Goal: Navigation & Orientation: Find specific page/section

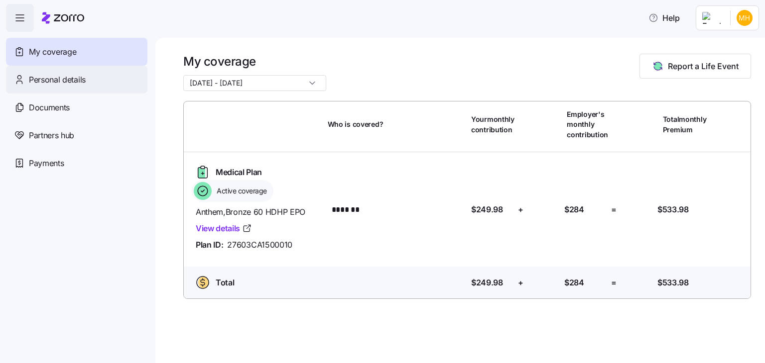
click at [46, 80] on span "Personal details" at bounding box center [57, 80] width 57 height 12
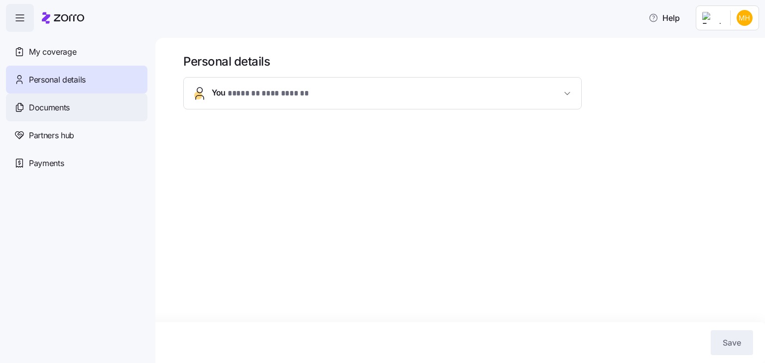
click at [42, 106] on span "Documents" at bounding box center [49, 108] width 41 height 12
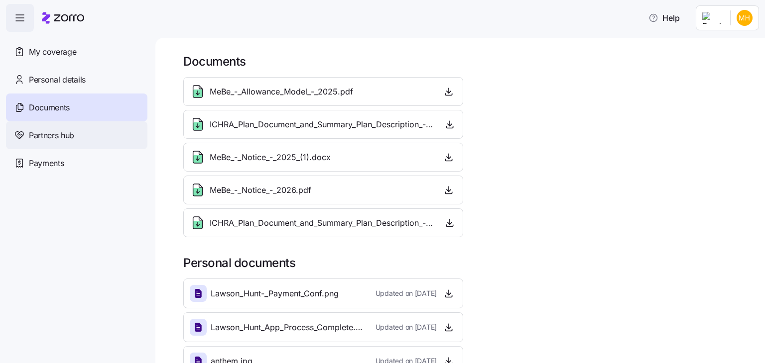
click at [47, 139] on span "Partners hub" at bounding box center [51, 135] width 45 height 12
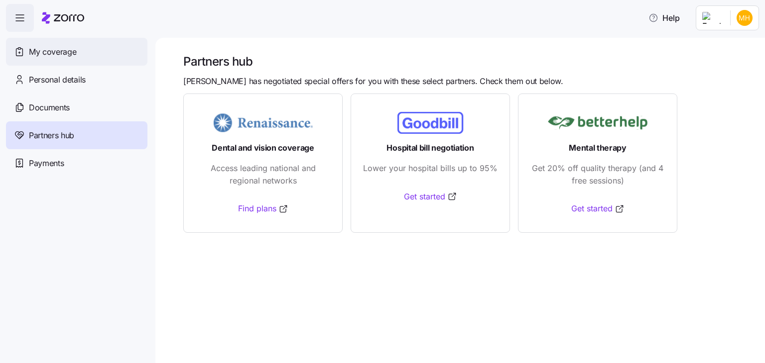
click at [42, 55] on span "My coverage" at bounding box center [52, 52] width 47 height 12
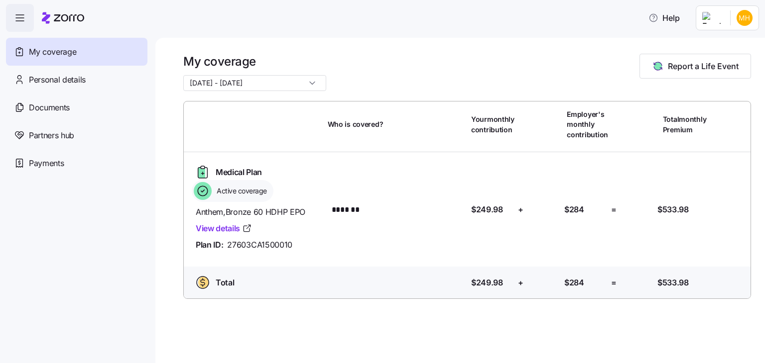
click at [19, 13] on icon "button" at bounding box center [20, 18] width 12 height 12
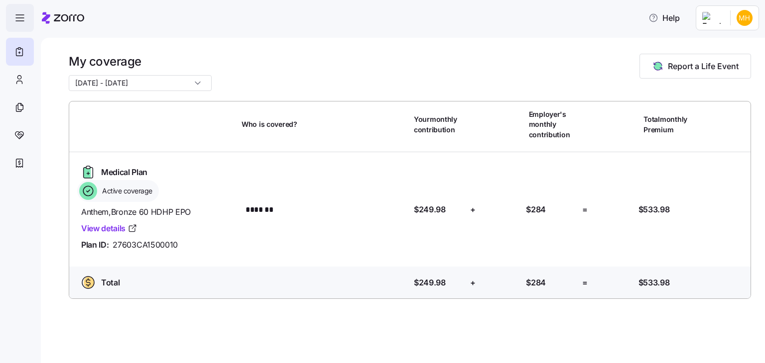
click at [19, 13] on icon "button" at bounding box center [20, 18] width 12 height 12
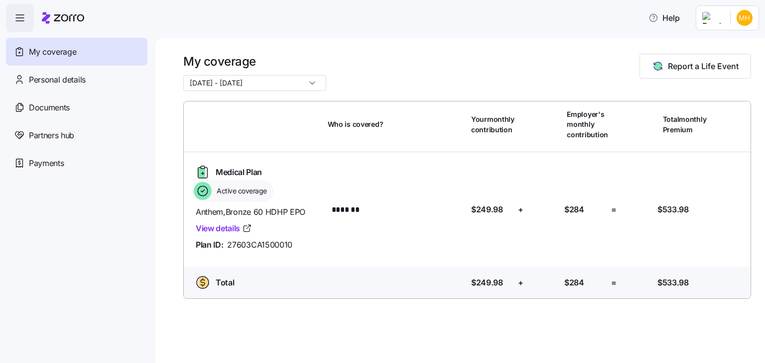
click at [721, 17] on html "Help My coverage Personal details Documents Partners hub Payments My coverage […" at bounding box center [382, 178] width 765 height 357
click at [727, 50] on div "My settings" at bounding box center [724, 44] width 52 height 11
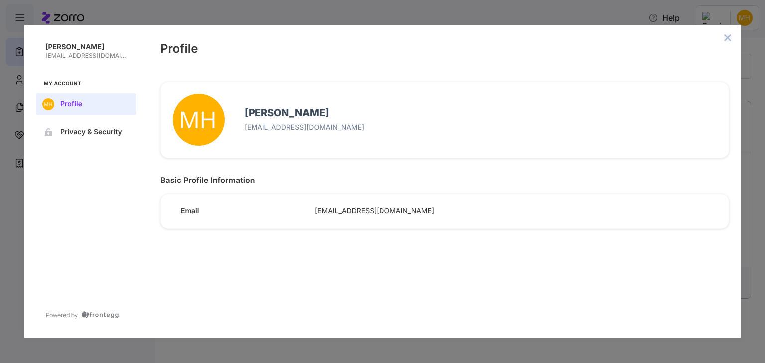
click at [723, 39] on icon "close admin-box" at bounding box center [727, 38] width 8 height 8
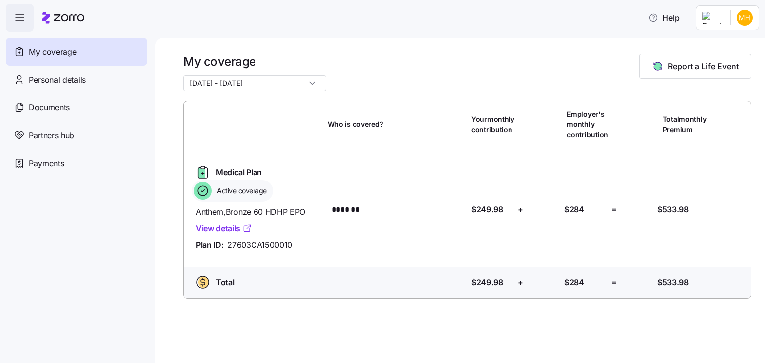
click at [226, 233] on link "View details" at bounding box center [224, 229] width 56 height 12
